Goal: Transaction & Acquisition: Purchase product/service

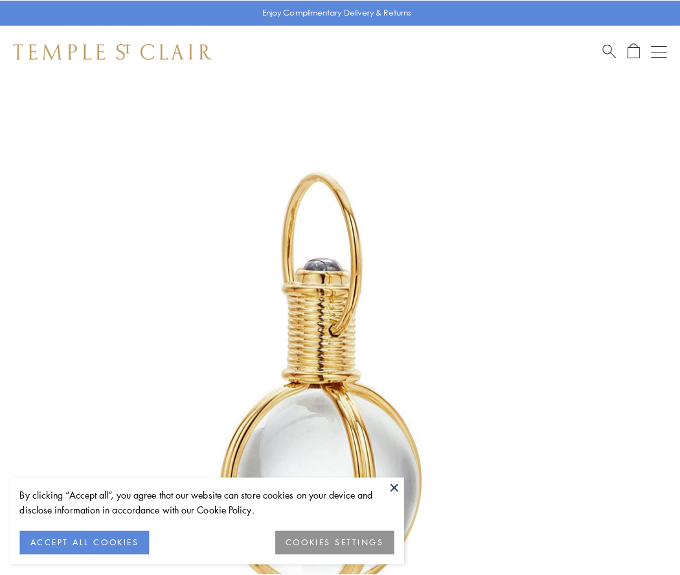
scroll to position [338, 0]
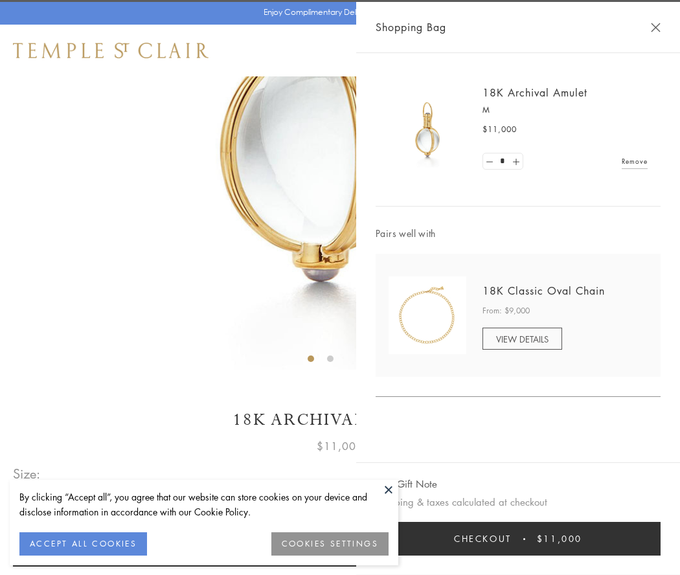
click at [518, 539] on button "Checkout $11,000" at bounding box center [518, 539] width 285 height 34
